Goal: Navigation & Orientation: Find specific page/section

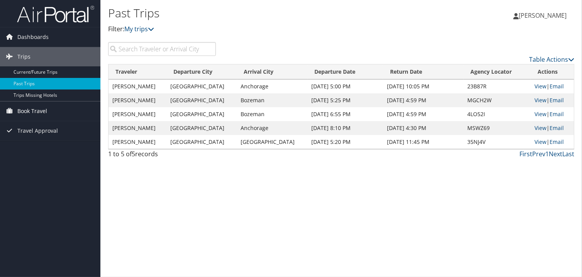
click at [29, 109] on span "Book Travel" at bounding box center [32, 111] width 30 height 19
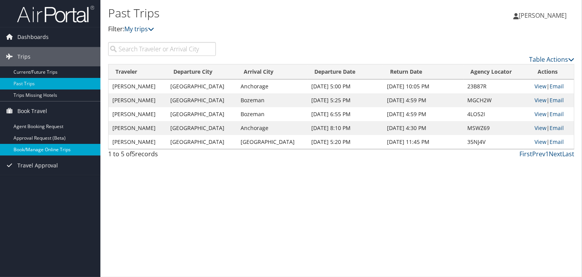
click at [34, 148] on link "Book/Manage Online Trips" at bounding box center [50, 150] width 100 height 12
